Goal: Use online tool/utility: Utilize a website feature to perform a specific function

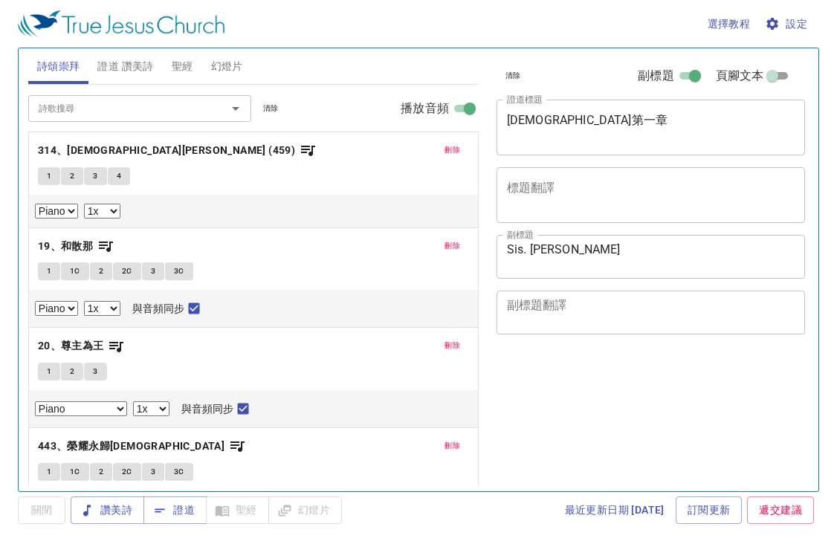
select select "1"
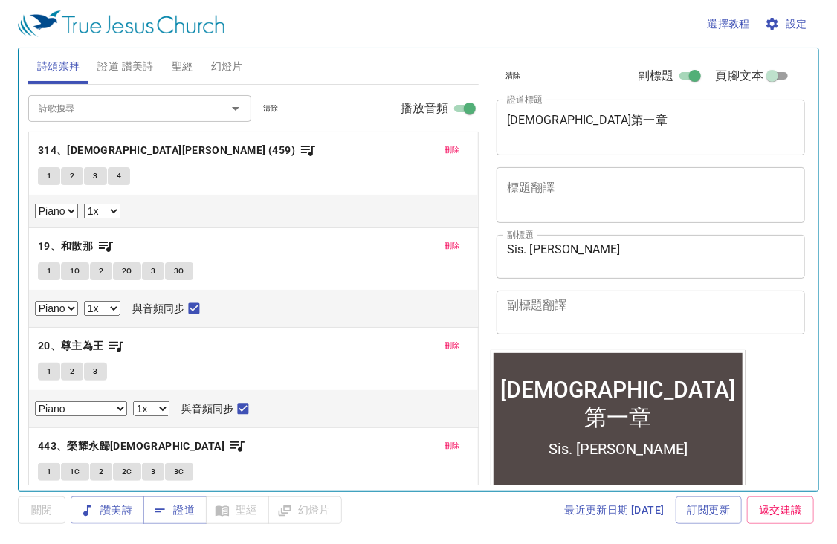
click at [445, 144] on span "刪除" at bounding box center [452, 149] width 16 height 13
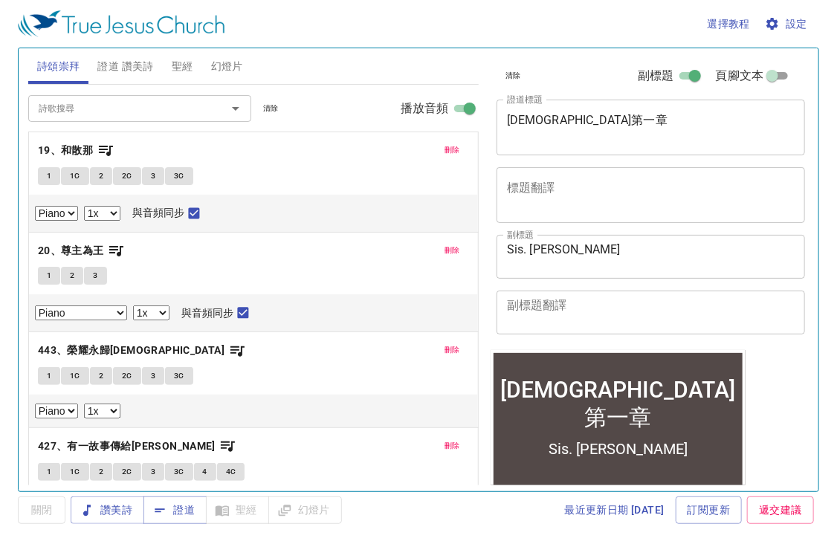
click at [445, 144] on span "刪除" at bounding box center [452, 149] width 16 height 13
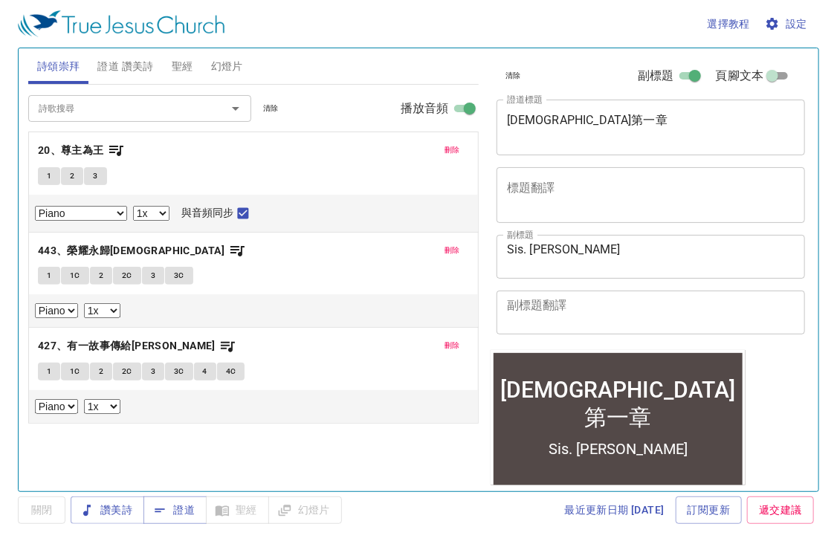
click at [445, 144] on span "刪除" at bounding box center [452, 149] width 16 height 13
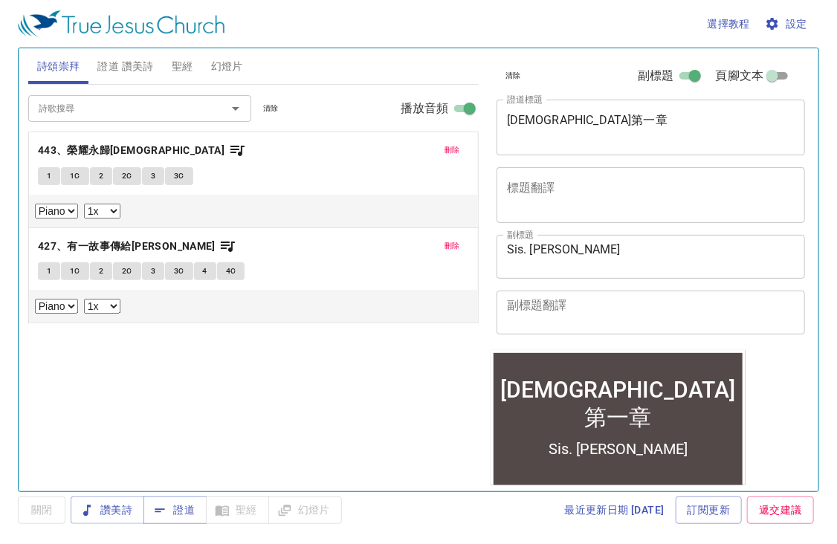
click at [445, 144] on span "刪除" at bounding box center [452, 149] width 16 height 13
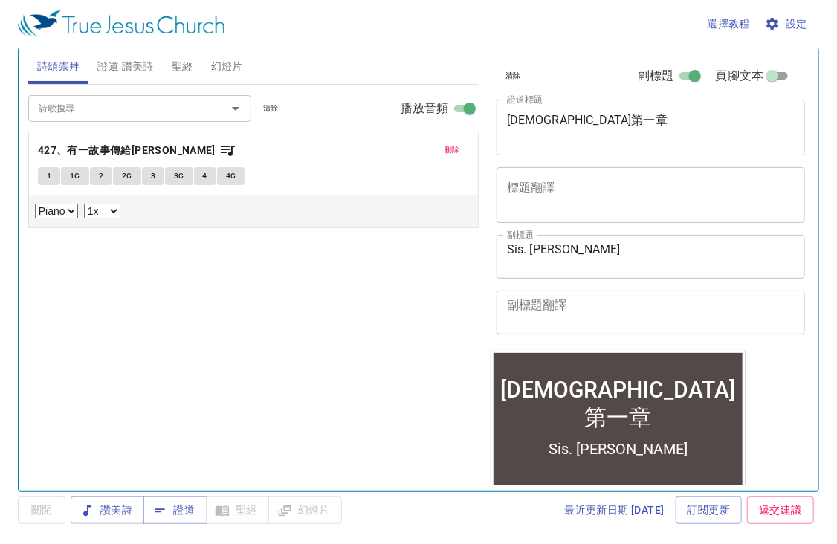
click at [446, 143] on span "刪除" at bounding box center [452, 149] width 16 height 13
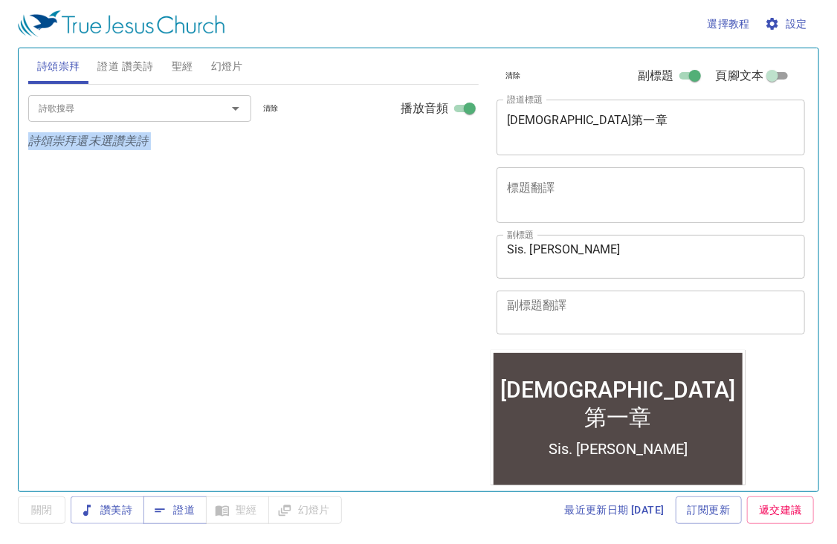
click at [448, 143] on p "詩頌崇拜還未選讚美詩" at bounding box center [253, 141] width 450 height 18
drag, startPoint x: 448, startPoint y: 143, endPoint x: 416, endPoint y: 157, distance: 34.6
click at [416, 157] on div "詩歌搜尋 詩歌搜尋 清除 播放音頻 詩頌崇拜還未選讚美詩" at bounding box center [253, 282] width 450 height 394
